Goal: Task Accomplishment & Management: Manage account settings

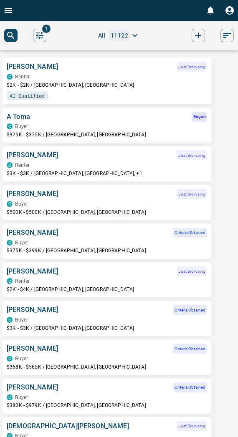
click at [7, 10] on icon "Open drawer" at bounding box center [8, 10] width 10 height 10
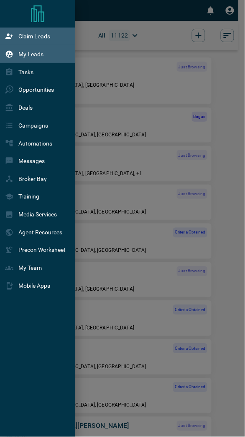
click at [44, 40] on p "Claim Leads" at bounding box center [34, 36] width 32 height 7
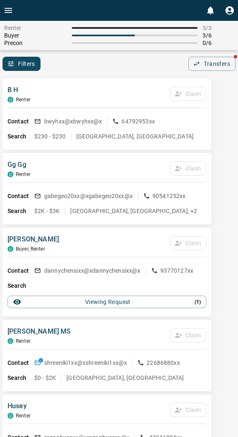
click at [128, 65] on div "Filters 0 Transfers" at bounding box center [119, 64] width 238 height 14
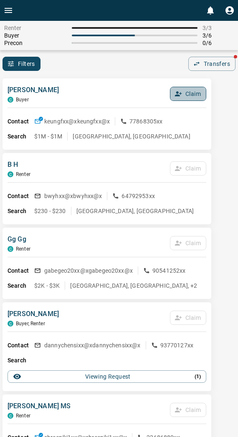
click at [180, 95] on icon "button" at bounding box center [178, 94] width 8 height 8
click at [180, 95] on button "Confirm Claim" at bounding box center [176, 94] width 60 height 14
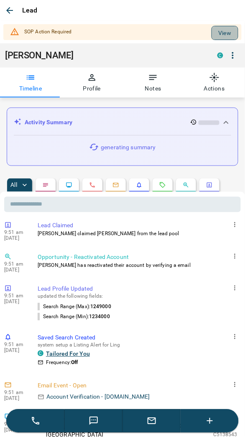
click at [219, 34] on button "View" at bounding box center [224, 33] width 27 height 14
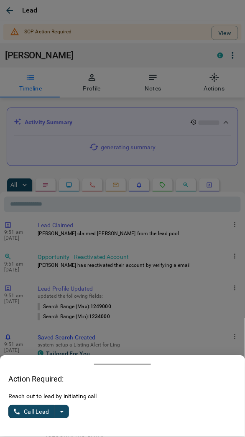
click at [60, 409] on icon "split button" at bounding box center [62, 412] width 10 height 10
click at [35, 393] on li "Log Manual Call" at bounding box center [39, 392] width 51 height 20
click at [27, 408] on button "Log Manual Call" at bounding box center [35, 412] width 55 height 13
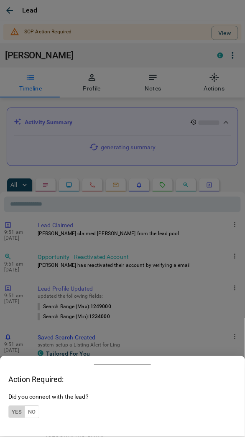
click at [14, 412] on button "Yes" at bounding box center [16, 412] width 17 height 13
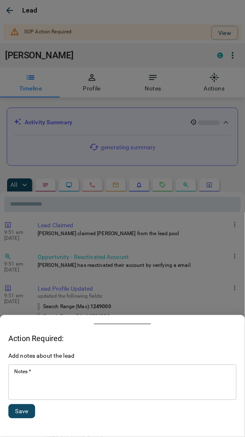
click at [34, 389] on textarea "Notes   *" at bounding box center [122, 383] width 216 height 28
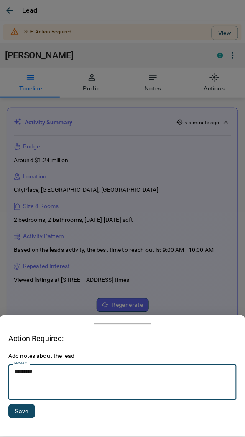
type textarea "*********"
click at [25, 411] on button "Save" at bounding box center [21, 412] width 27 height 14
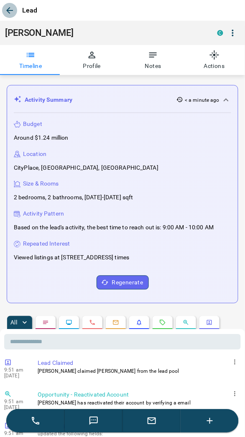
click at [10, 10] on icon "button" at bounding box center [9, 10] width 7 height 7
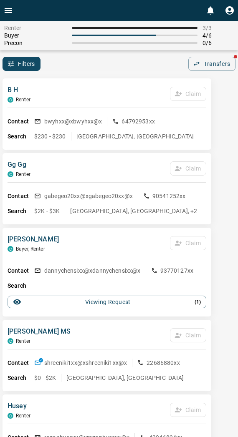
click at [132, 46] on div "Precon 0 / 6" at bounding box center [119, 43] width 230 height 7
click at [114, 68] on div "Filters 0 Transfers" at bounding box center [119, 64] width 238 height 14
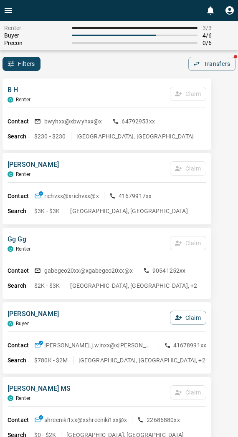
click at [131, 71] on div "Filters 0 Transfers" at bounding box center [119, 64] width 238 height 14
click at [188, 317] on button "Claim" at bounding box center [188, 318] width 36 height 14
click at [188, 317] on button "Confirm Claim" at bounding box center [176, 318] width 60 height 14
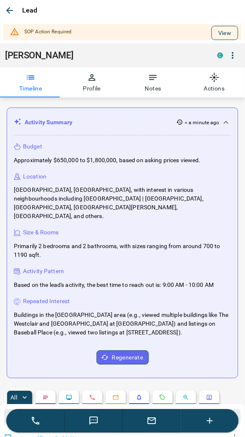
click at [216, 33] on button "View" at bounding box center [224, 33] width 27 height 14
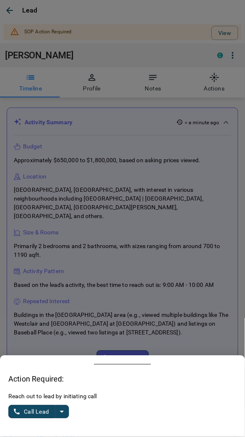
click at [57, 418] on button "split button" at bounding box center [62, 412] width 14 height 13
click at [38, 393] on li "Log Manual Call" at bounding box center [39, 392] width 51 height 20
click at [26, 411] on button "Log Manual Call" at bounding box center [35, 412] width 55 height 13
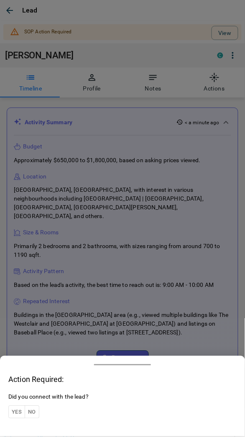
click at [17, 412] on button "Yes" at bounding box center [16, 412] width 17 height 13
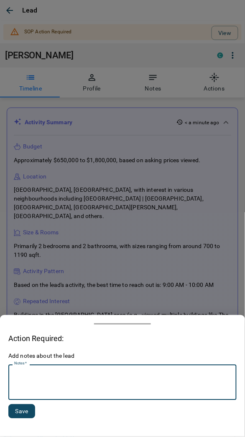
click at [35, 391] on textarea "Notes   *" at bounding box center [122, 383] width 216 height 28
type textarea "*********"
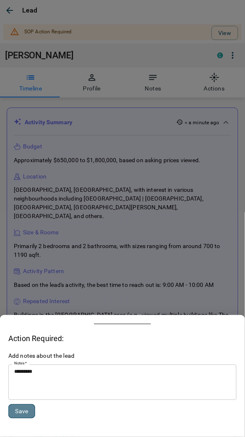
click at [23, 413] on button "Save" at bounding box center [21, 412] width 27 height 14
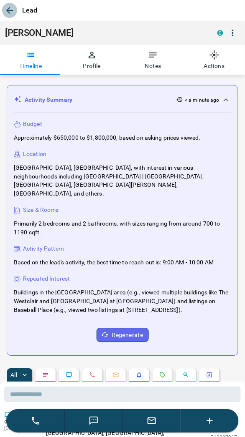
click at [6, 14] on icon "button" at bounding box center [10, 10] width 10 height 10
